Goal: Task Accomplishment & Management: Manage account settings

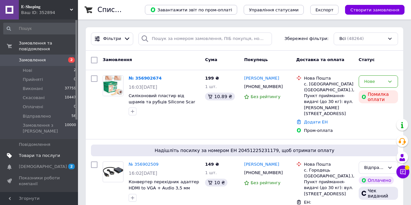
click at [36, 153] on span "Товари та послуги" at bounding box center [39, 156] width 41 height 6
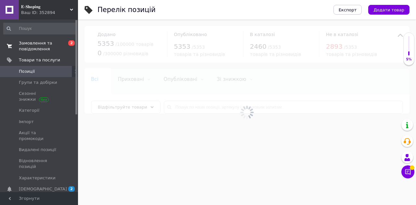
click at [35, 47] on span "Замовлення та повідомлення" at bounding box center [39, 46] width 41 height 12
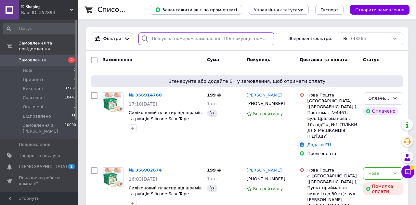
click at [195, 37] on input "search" at bounding box center [206, 38] width 136 height 13
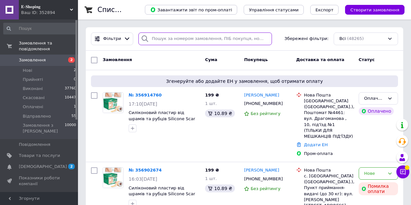
click at [170, 43] on input "search" at bounding box center [204, 38] width 133 height 13
type input "п"
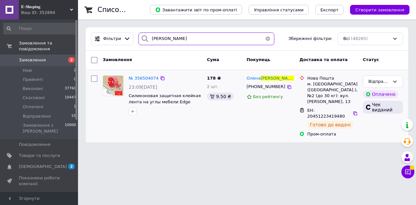
drag, startPoint x: 170, startPoint y: 43, endPoint x: 277, endPoint y: 105, distance: 123.6
click at [277, 105] on div "Фільтри [PERSON_NAME] Збережені фільтри: Всі (48265) Замовлення Cума Покупець Д…" at bounding box center [247, 84] width 322 height 115
type input "[PERSON_NAME]"
click at [217, 114] on div "178 ₴ 2 шт. 9.50 ₴" at bounding box center [224, 106] width 40 height 67
click at [353, 111] on icon at bounding box center [355, 113] width 4 height 4
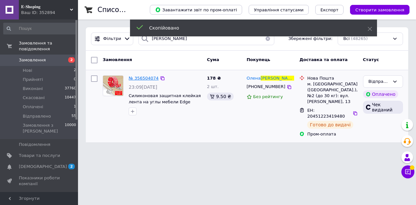
click at [139, 79] on span "№ 356504074" at bounding box center [144, 78] width 30 height 5
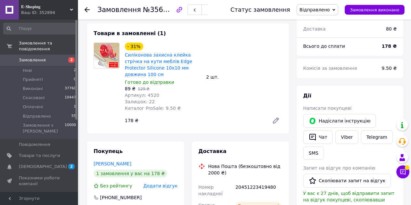
scroll to position [130, 0]
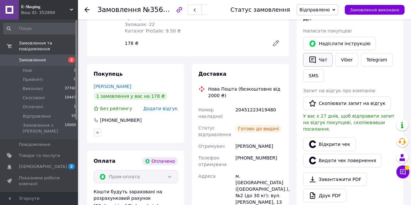
click at [324, 61] on button "Чат" at bounding box center [318, 60] width 30 height 14
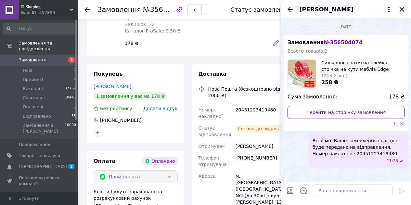
click at [401, 7] on icon "Закрити" at bounding box center [402, 9] width 6 height 6
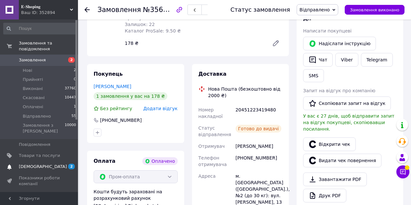
click at [33, 161] on link "[DEMOGRAPHIC_DATA] 2 0" at bounding box center [40, 166] width 80 height 11
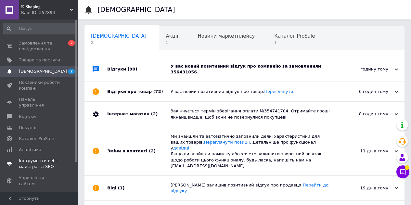
scroll to position [0, 2]
click at [341, 69] on div "годину тому" at bounding box center [365, 69] width 65 height 6
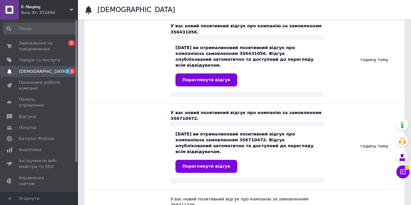
scroll to position [0, 0]
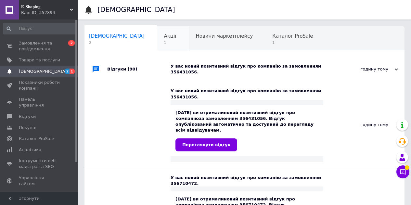
click at [164, 45] on span "1" at bounding box center [170, 42] width 12 height 5
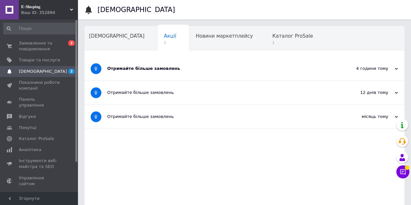
click at [197, 69] on div "Отримайте більше замовлень" at bounding box center [220, 69] width 226 height 6
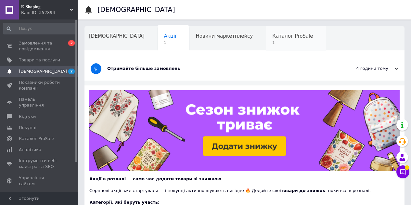
click at [272, 40] on span "1" at bounding box center [292, 42] width 41 height 5
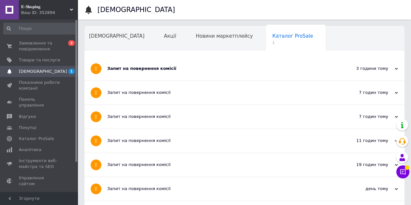
click at [248, 71] on div "Запит на повернення комісії" at bounding box center [220, 69] width 226 height 6
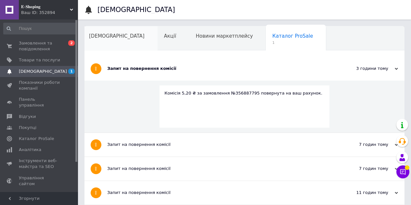
click at [114, 45] on div "[DEMOGRAPHIC_DATA]" at bounding box center [119, 38] width 75 height 25
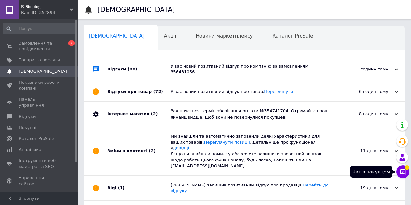
click at [404, 170] on icon at bounding box center [402, 171] width 6 height 6
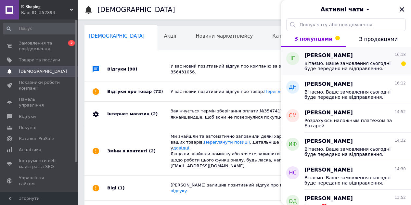
click at [357, 68] on span "Вітаємо. Ваше замовлення сьогодні буде передано на відправлення. Номер накладно…" at bounding box center [350, 66] width 92 height 10
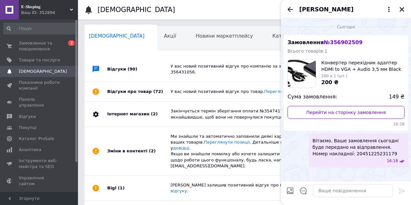
click at [286, 7] on icon "Назад" at bounding box center [290, 10] width 8 height 8
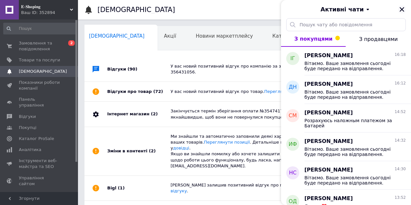
click at [403, 8] on icon "Закрити" at bounding box center [401, 9] width 5 height 5
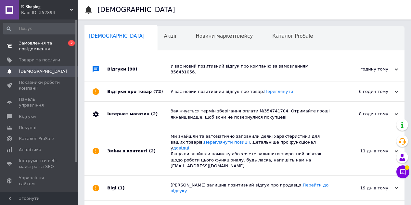
click at [19, 50] on span "Замовлення та повідомлення" at bounding box center [39, 46] width 41 height 12
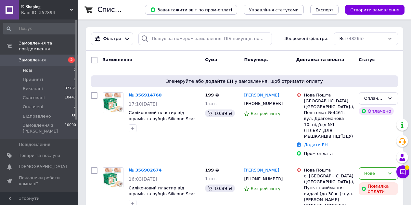
click at [27, 68] on span "Нові" at bounding box center [27, 71] width 9 height 6
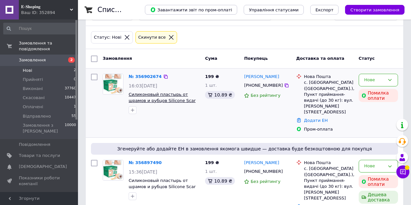
scroll to position [32, 0]
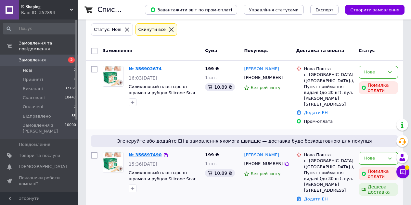
click at [144, 152] on link "№ 356897490" at bounding box center [145, 154] width 33 height 5
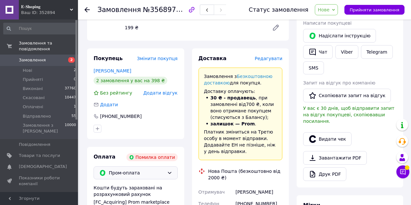
scroll to position [162, 0]
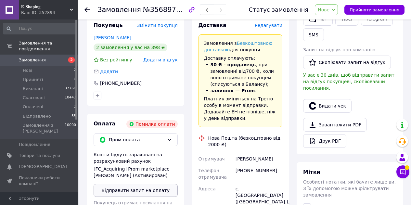
click at [142, 191] on button "Відправити запит на оплату" at bounding box center [135, 190] width 84 height 13
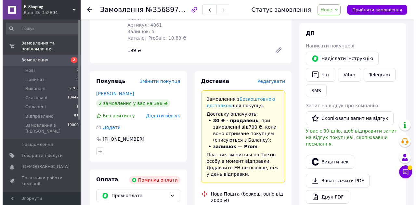
scroll to position [65, 0]
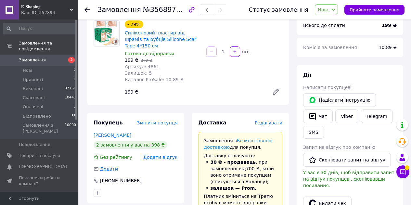
click at [166, 155] on span "Додати відгук" at bounding box center [160, 157] width 34 height 5
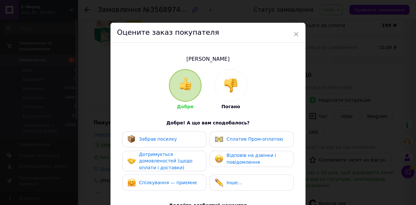
click at [226, 79] on img at bounding box center [230, 85] width 14 height 14
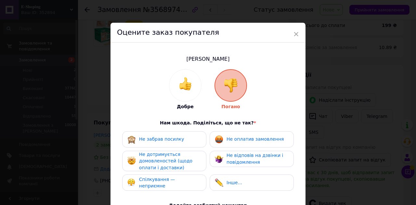
click at [239, 137] on span "Не оплатив замовлення" at bounding box center [254, 138] width 57 height 5
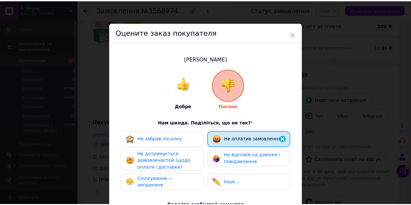
scroll to position [117, 0]
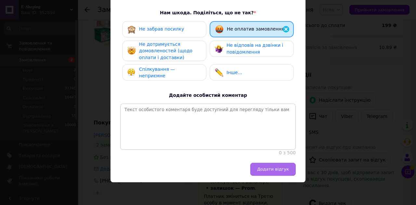
click at [274, 169] on span "Додати відгук" at bounding box center [273, 169] width 32 height 5
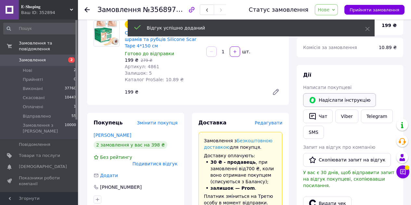
click at [329, 97] on button "Надіслати інструкцію" at bounding box center [339, 100] width 73 height 14
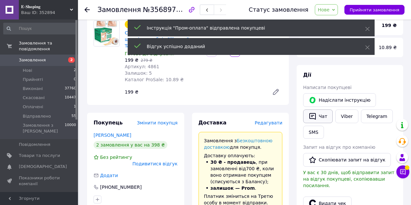
click at [329, 116] on button "Чат" at bounding box center [318, 116] width 30 height 14
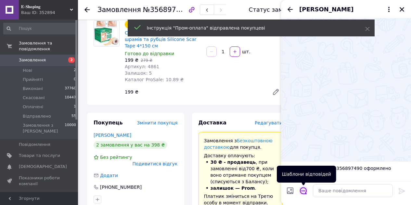
click at [305, 191] on icon "Відкрити шаблони відповідей" at bounding box center [303, 190] width 7 height 7
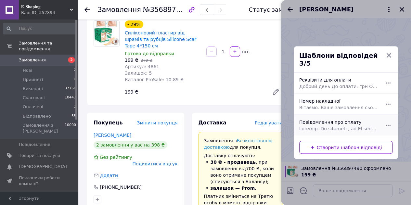
click at [327, 125] on span at bounding box center [338, 128] width 79 height 6
type textarea "Loremip. Do sitametc, ad El seddoei temporinci ut Labo.et, dol ma al enimadmin …"
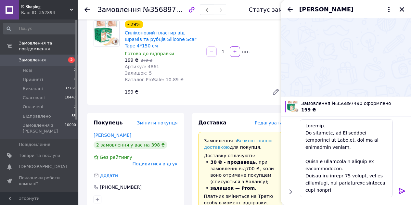
drag, startPoint x: 400, startPoint y: 191, endPoint x: 401, endPoint y: 187, distance: 4.1
click at [400, 191] on icon at bounding box center [401, 191] width 6 height 6
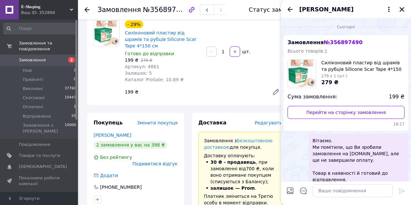
click at [403, 10] on icon "Закрити" at bounding box center [402, 9] width 6 height 6
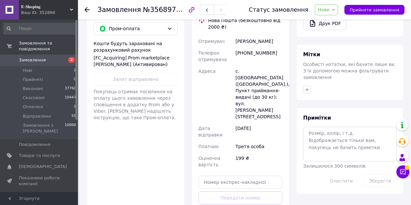
scroll to position [380, 0]
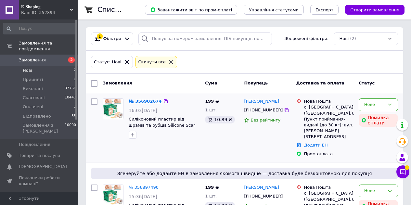
click at [145, 101] on link "№ 356902674" at bounding box center [145, 101] width 33 height 5
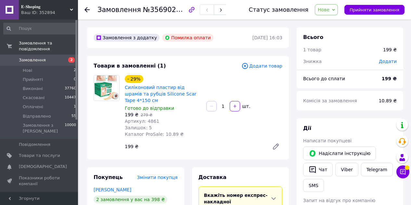
scroll to position [195, 0]
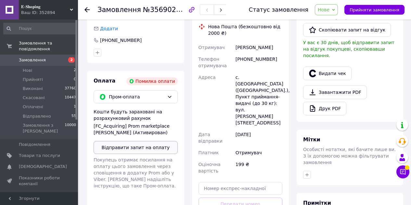
click at [138, 147] on button "Відправити запит на оплату" at bounding box center [135, 147] width 84 height 13
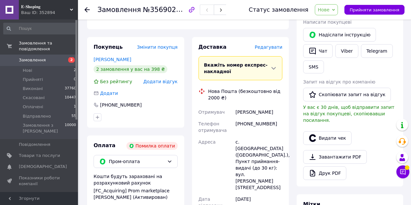
scroll to position [65, 0]
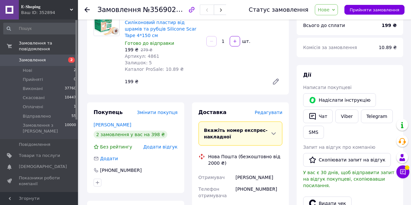
click at [330, 97] on button "Надіслати інструкцію" at bounding box center [339, 100] width 73 height 14
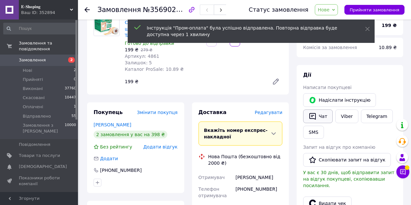
click at [321, 117] on button "Чат" at bounding box center [318, 116] width 30 height 14
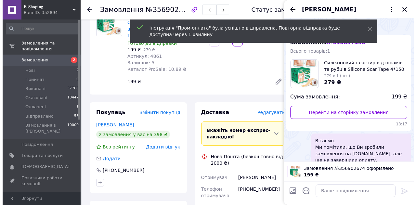
scroll to position [79, 0]
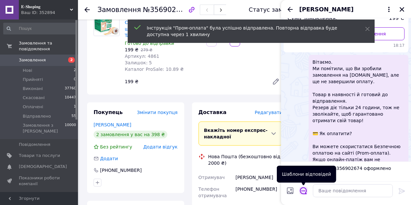
click at [303, 190] on icon "Відкрити шаблони відповідей" at bounding box center [303, 190] width 7 height 7
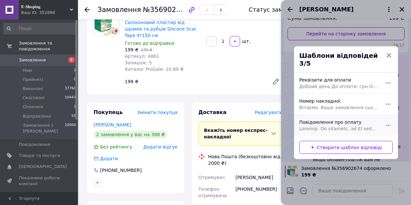
click at [333, 119] on div "Повідомлення про оплату" at bounding box center [338, 125] width 84 height 18
type textarea "Loremip. Do sitametc, ad El seddoei temporinci ut Labo.et, dol ma al enimadmin …"
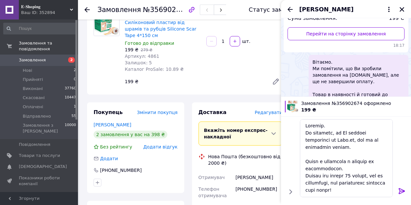
click at [401, 190] on icon at bounding box center [402, 191] width 8 height 8
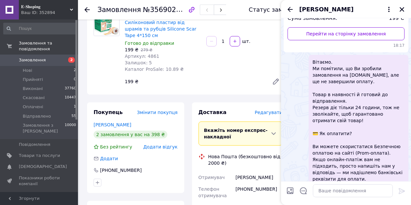
click at [168, 144] on span "Додати відгук" at bounding box center [160, 146] width 34 height 5
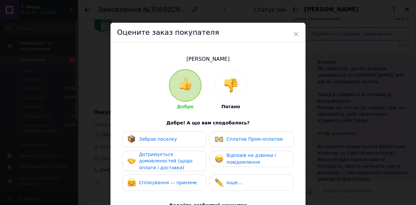
click at [228, 81] on img at bounding box center [230, 85] width 14 height 14
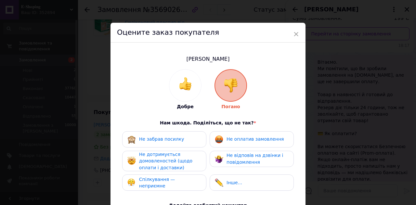
click at [244, 141] on span "Не оплатив замовлення" at bounding box center [254, 138] width 57 height 5
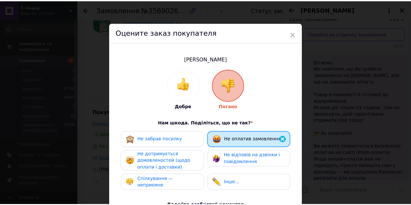
scroll to position [117, 0]
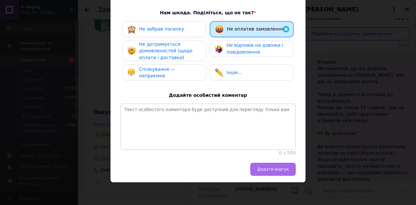
click at [281, 164] on button "Додати відгук" at bounding box center [272, 169] width 45 height 13
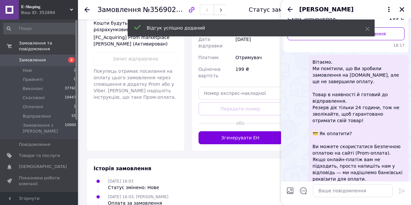
scroll to position [295, 0]
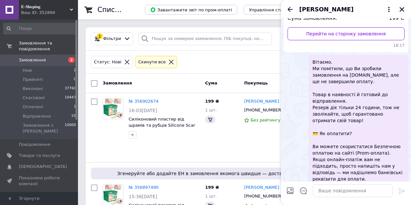
click at [406, 7] on div "[PERSON_NAME]" at bounding box center [346, 9] width 130 height 18
click at [402, 8] on icon "Закрити" at bounding box center [402, 9] width 6 height 6
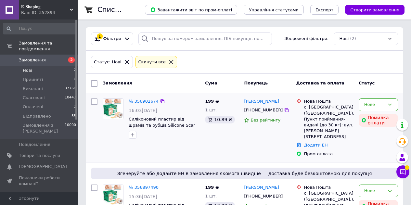
click at [263, 103] on link "[PERSON_NAME]" at bounding box center [261, 101] width 35 height 6
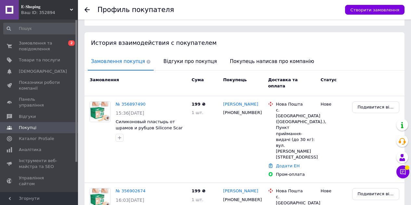
scroll to position [173, 0]
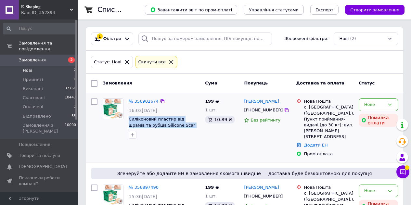
drag, startPoint x: 129, startPoint y: 119, endPoint x: 194, endPoint y: 123, distance: 65.7
click at [194, 123] on div "№ 356902674 16:03[DATE] Силіконовий пластир від шрамів та рубців Silicone Scar …" at bounding box center [164, 118] width 76 height 45
copy span "Силіконовий пластир від шрамів та рубців Silicone Scar Tape 4*150 см"
click at [26, 153] on span "Товари та послуги" at bounding box center [39, 156] width 41 height 6
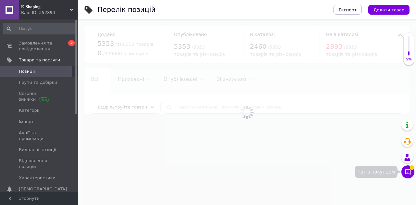
click at [409, 173] on icon at bounding box center [407, 171] width 6 height 6
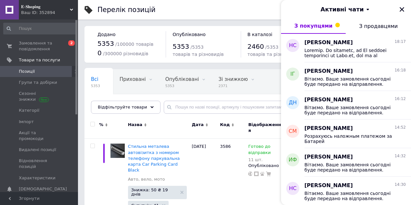
scroll to position [292, 0]
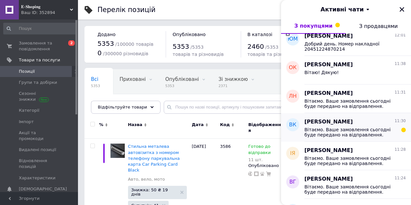
click at [331, 134] on span "Вітаємо. Ваше замовлення сьогодні буде передано на відправлення. Номер накладно…" at bounding box center [350, 132] width 92 height 10
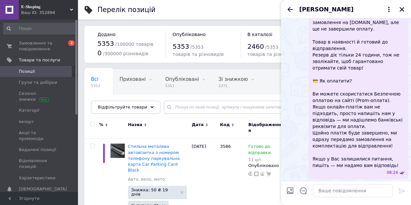
scroll to position [156, 0]
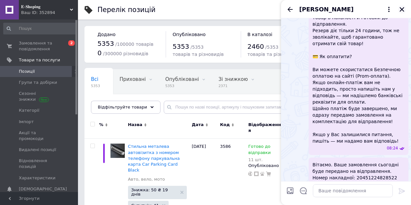
click at [402, 10] on icon "Закрити" at bounding box center [402, 9] width 6 height 6
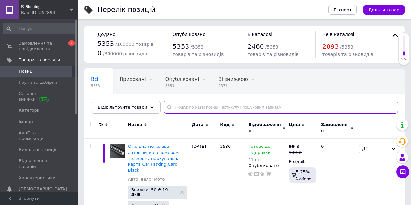
paste input "Силіконовий пластир від шрамів та рубців Silicone Scar Tape 4*150 см"
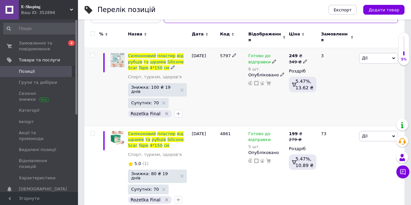
scroll to position [93, 0]
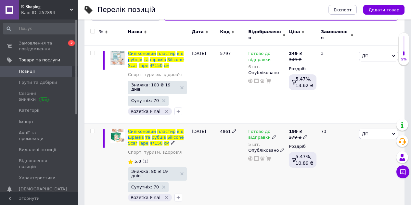
type input "Силіконовий пластир від шрамів та рубців Silicone Scar Tape 4*150 см"
click at [255, 131] on span "Готово до відправки" at bounding box center [259, 135] width 22 height 13
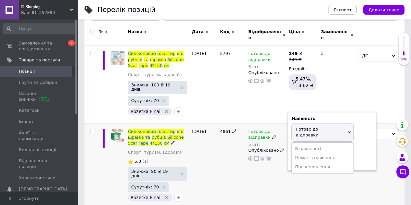
click at [288, 144] on div "Наявність [PERSON_NAME] до відправки В наявності Немає в наявності Під замовлен…" at bounding box center [332, 141] width 88 height 58
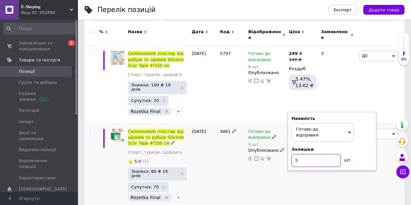
click at [294, 154] on input "5" at bounding box center [315, 160] width 49 height 13
type input "25"
click at [201, 152] on div "[DATE]" at bounding box center [204, 166] width 28 height 86
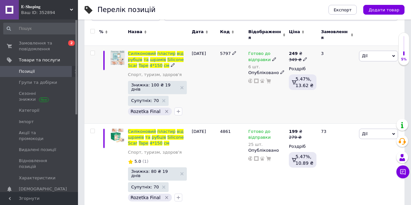
click at [256, 56] on span "Готово до відправки" at bounding box center [259, 57] width 22 height 13
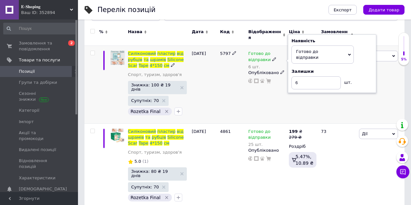
click at [290, 70] on div "Наявність Готово до відправки В наявності Немає в наявності Під замовлення Зали…" at bounding box center [332, 63] width 88 height 58
click at [293, 76] on input "6" at bounding box center [315, 82] width 49 height 13
type input "16"
click at [206, 102] on div "[DATE]" at bounding box center [204, 85] width 28 height 78
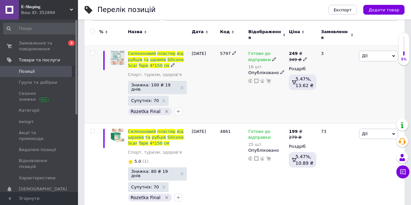
click at [263, 56] on span "Готово до відправки" at bounding box center [259, 57] width 22 height 13
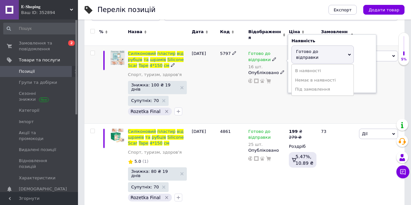
click at [289, 73] on div "Наявність [PERSON_NAME] до відправки В наявності Немає в наявності Під замовлен…" at bounding box center [332, 63] width 88 height 58
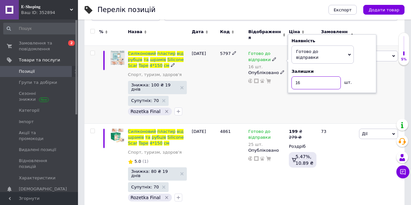
click at [299, 76] on input "16" at bounding box center [315, 82] width 49 height 13
type input "14"
click at [219, 80] on div "5797" at bounding box center [232, 85] width 28 height 78
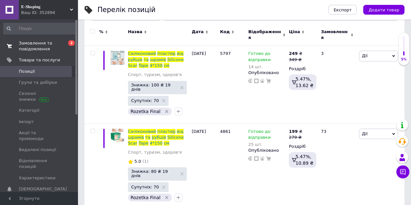
click at [37, 49] on span "Замовлення та повідомлення" at bounding box center [39, 46] width 41 height 12
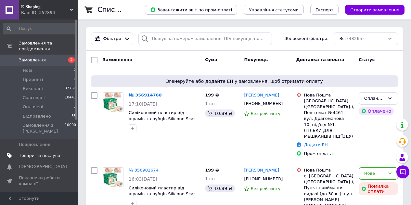
click at [29, 153] on span "Товари та послуги" at bounding box center [39, 156] width 41 height 6
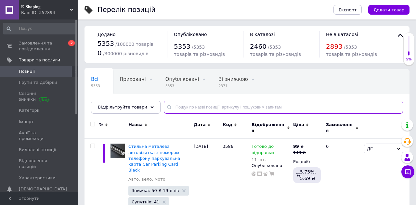
click at [183, 106] on input "text" at bounding box center [283, 107] width 239 height 13
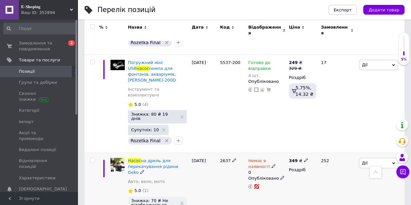
scroll to position [130, 0]
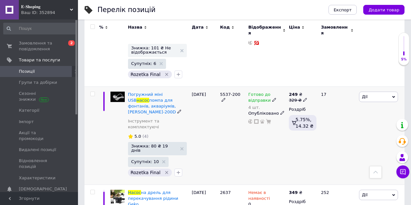
type input "насос"
click at [256, 92] on span "Готово до відправки" at bounding box center [259, 98] width 22 height 13
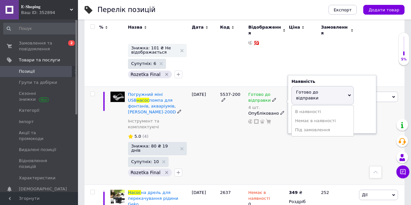
click at [290, 105] on div "Наявність [PERSON_NAME] до відправки В наявності Немає в наявності Під замовлен…" at bounding box center [332, 104] width 88 height 58
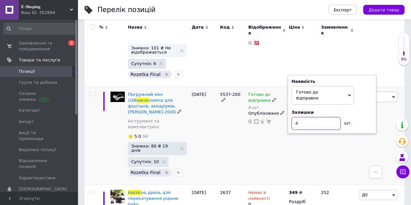
drag, startPoint x: 299, startPoint y: 105, endPoint x: 295, endPoint y: 106, distance: 3.9
click at [295, 117] on input "4" at bounding box center [315, 123] width 49 height 13
type input "5"
click at [215, 129] on div "[DATE]" at bounding box center [204, 135] width 28 height 98
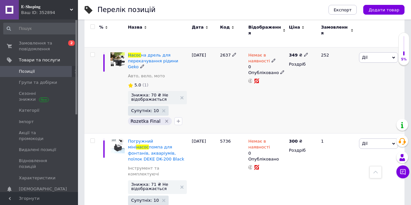
scroll to position [292, 0]
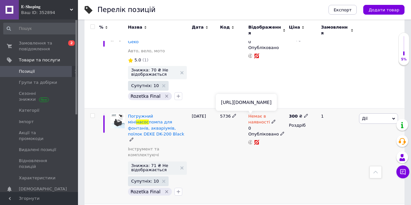
click at [250, 140] on use at bounding box center [250, 142] width 5 height 5
